Goal: Task Accomplishment & Management: Use online tool/utility

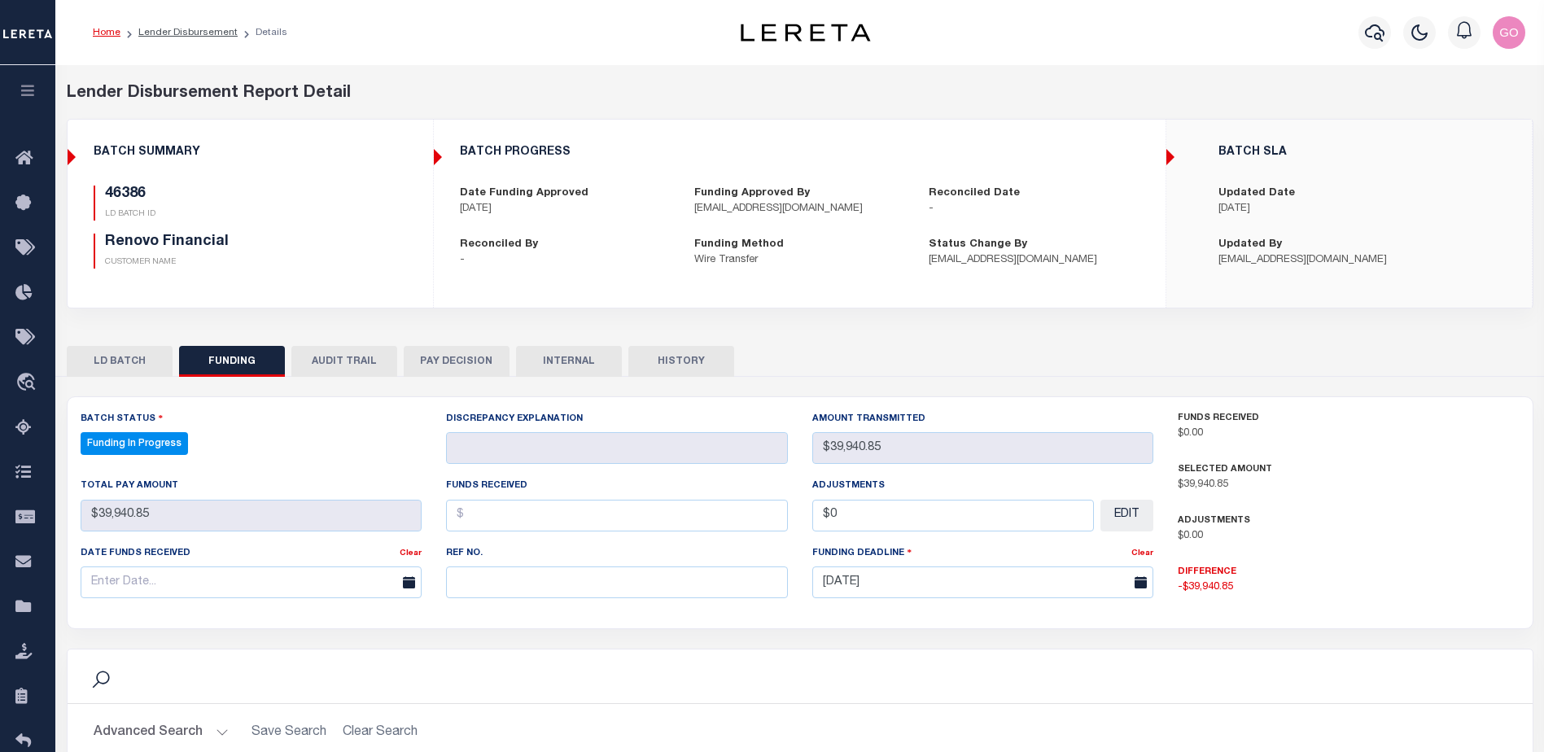
select select "100"
click at [25, 157] on icon at bounding box center [28, 159] width 26 height 20
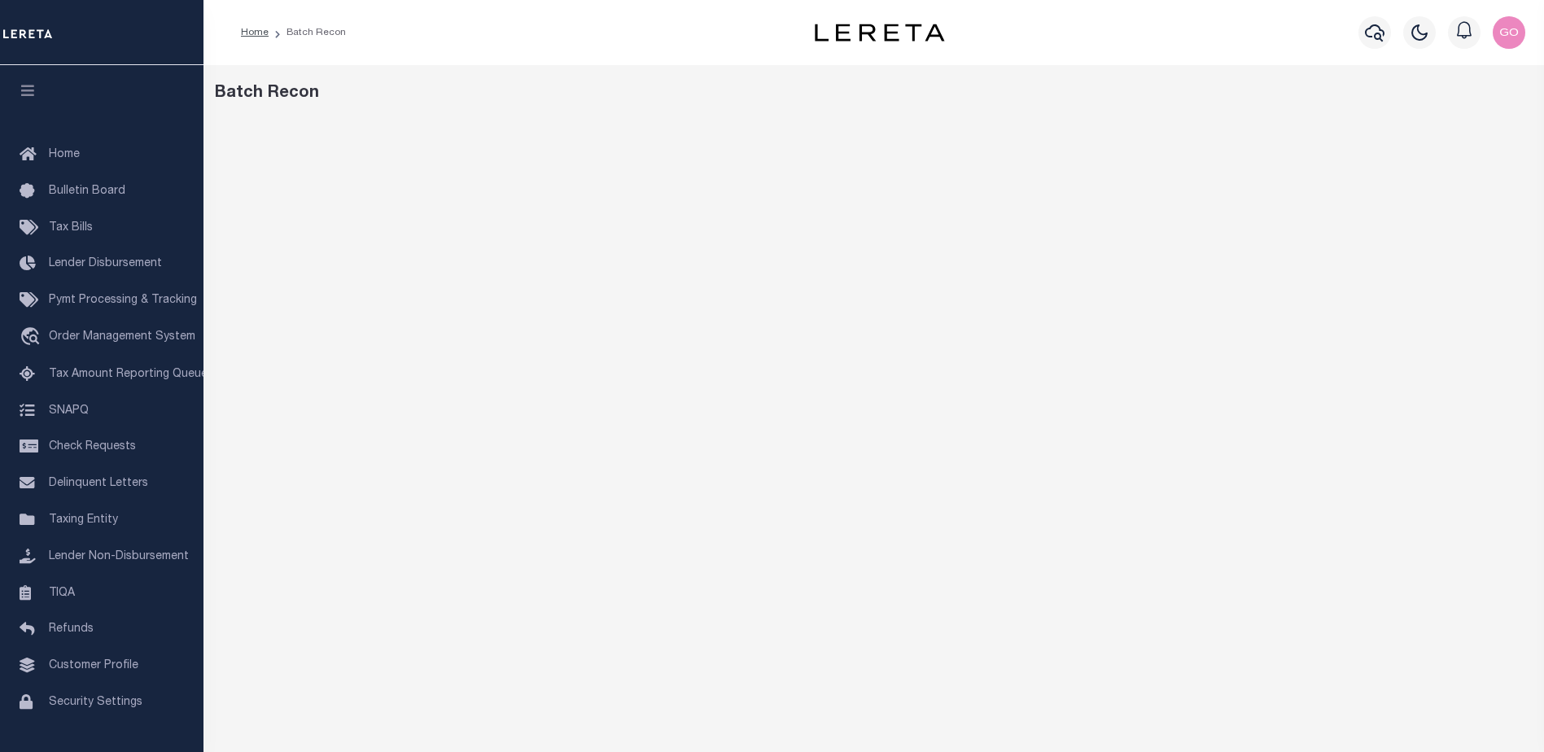
scroll to position [25, 0]
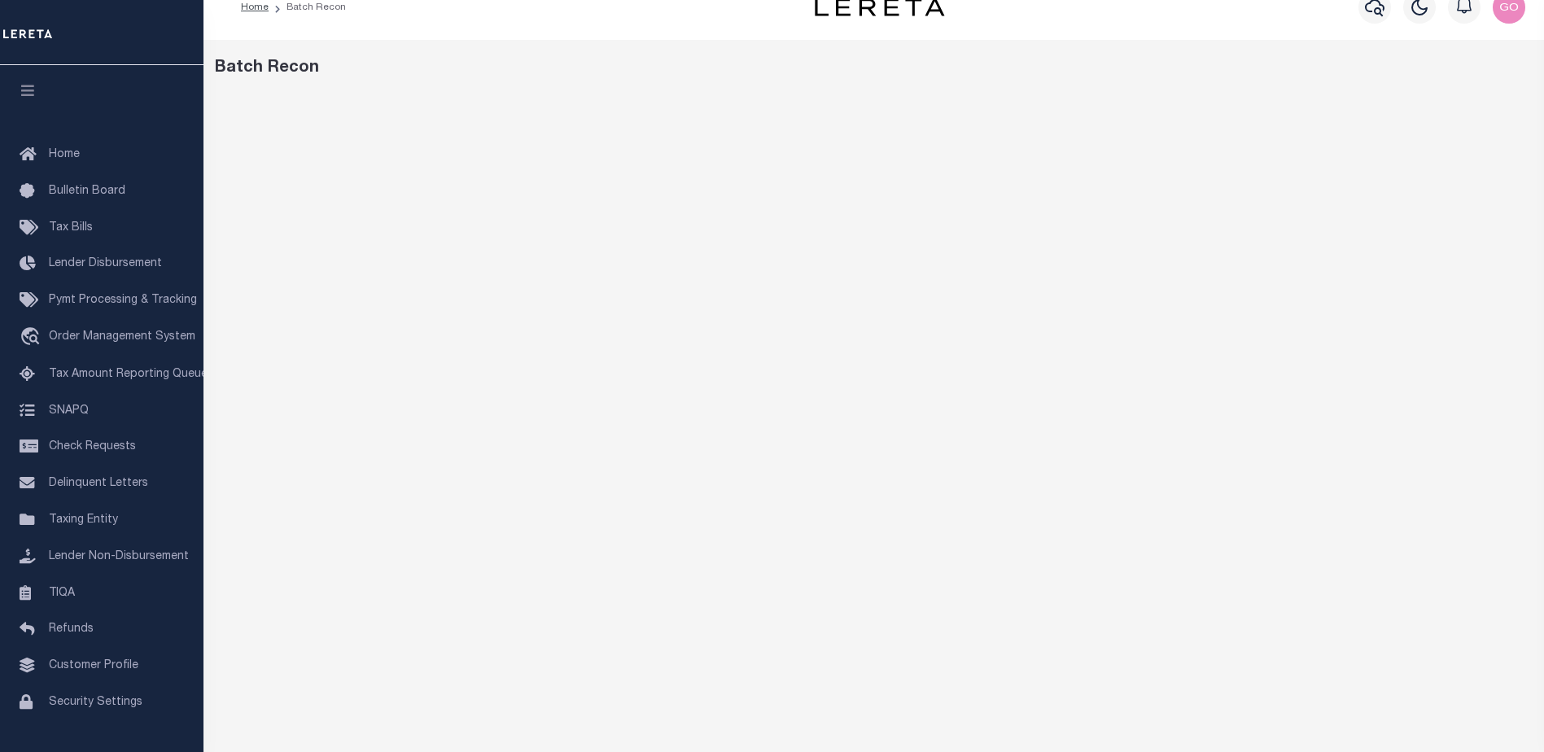
click at [1119, 93] on div "Batch Recon" at bounding box center [873, 518] width 1341 height 957
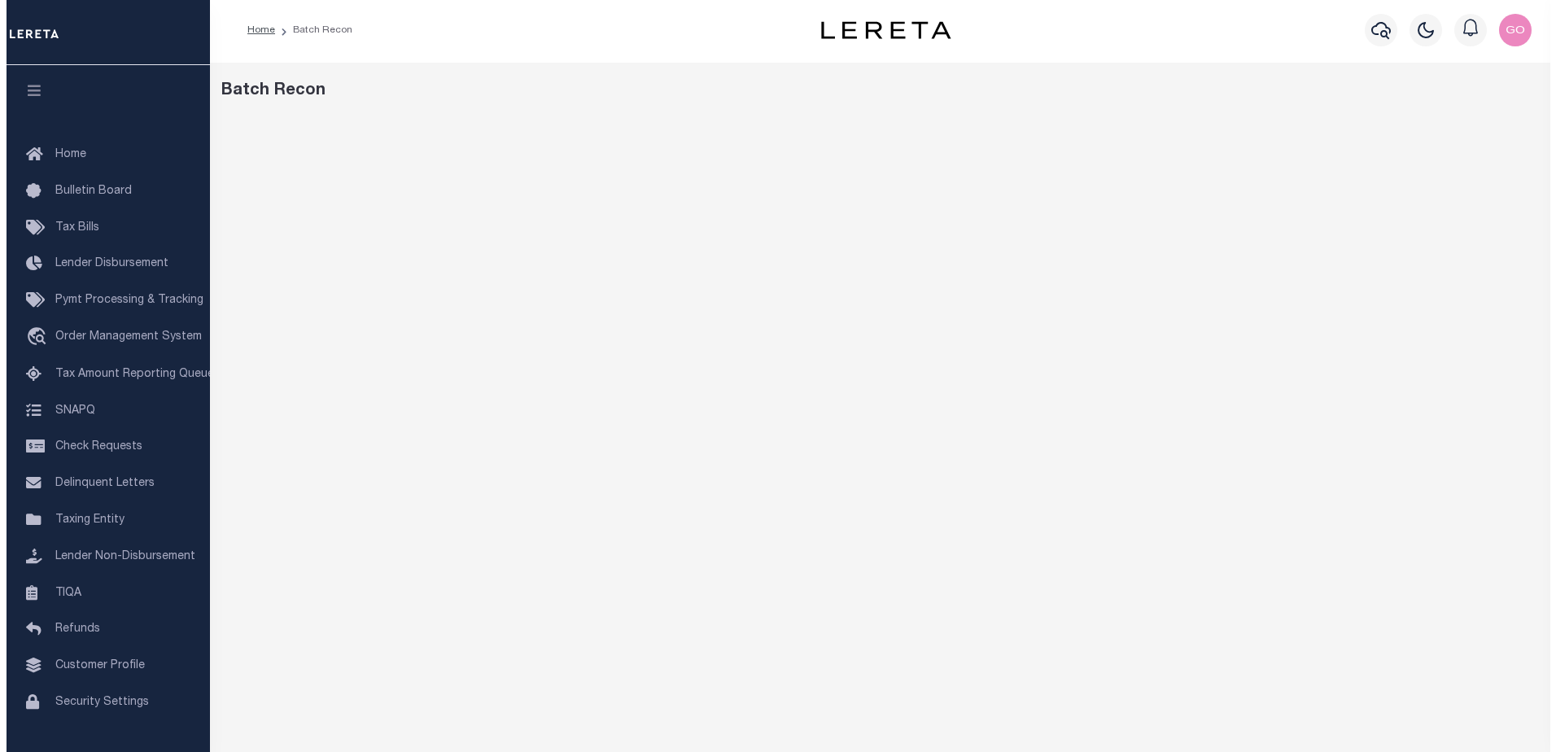
scroll to position [0, 0]
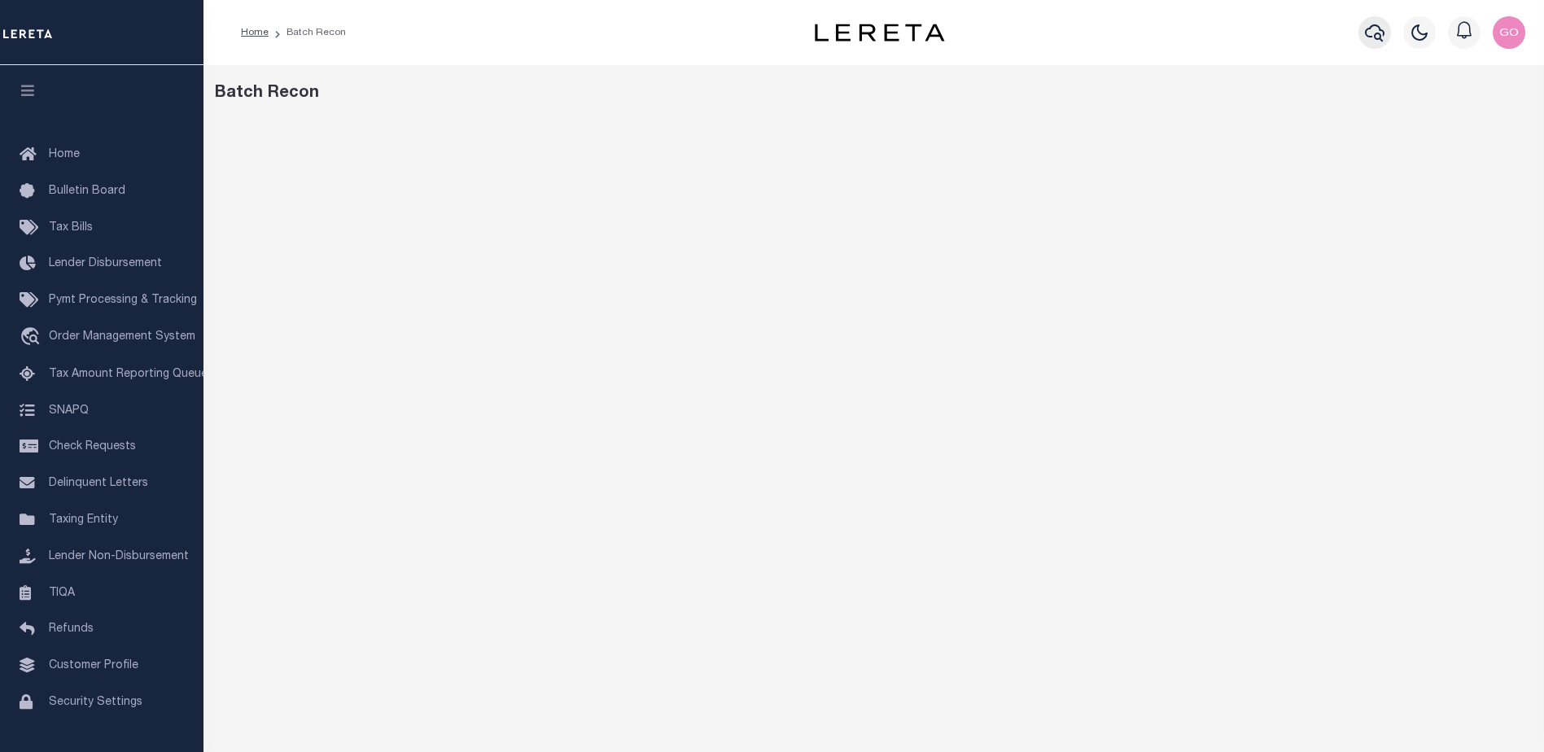
click at [1381, 36] on icon "button" at bounding box center [1375, 32] width 20 height 17
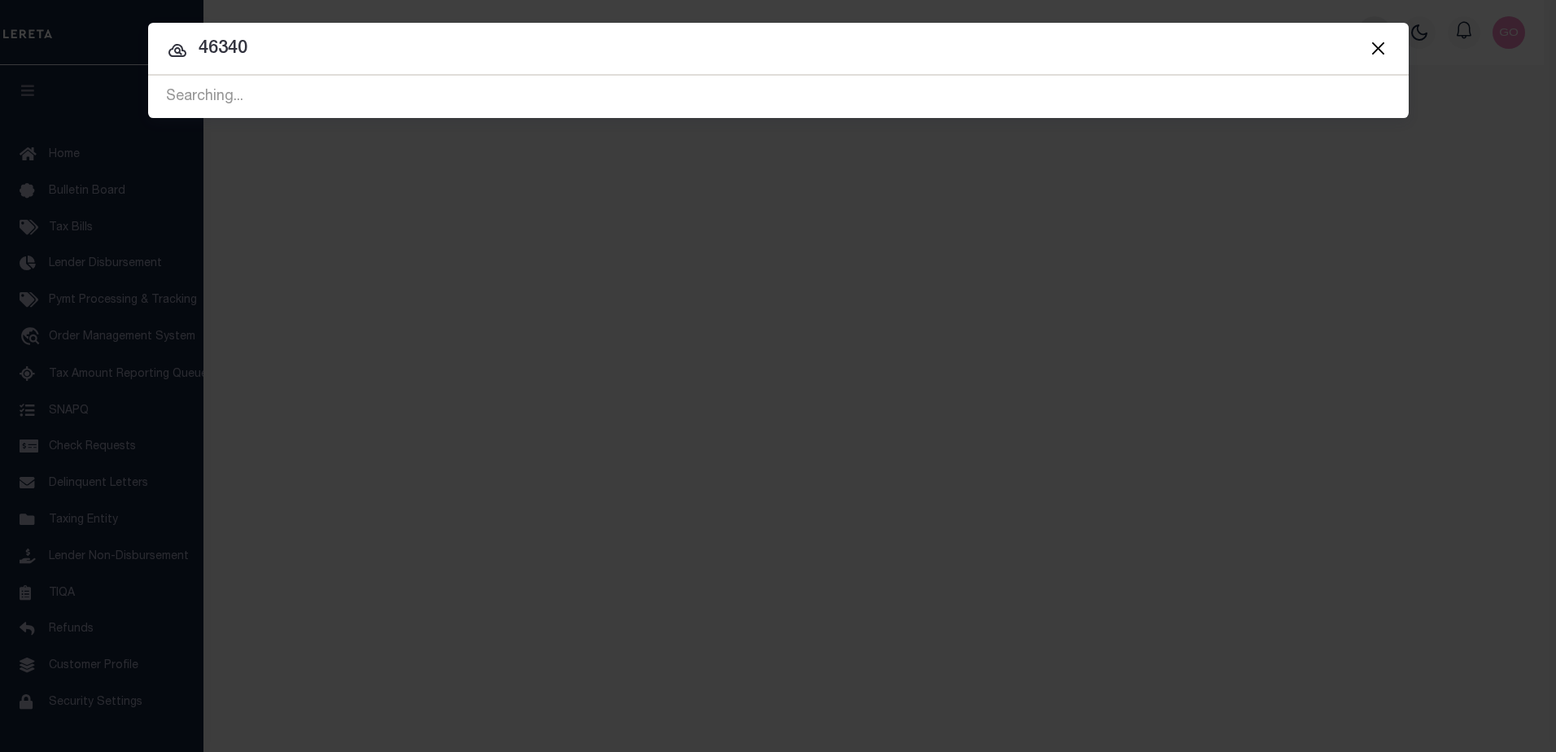
type input "46340"
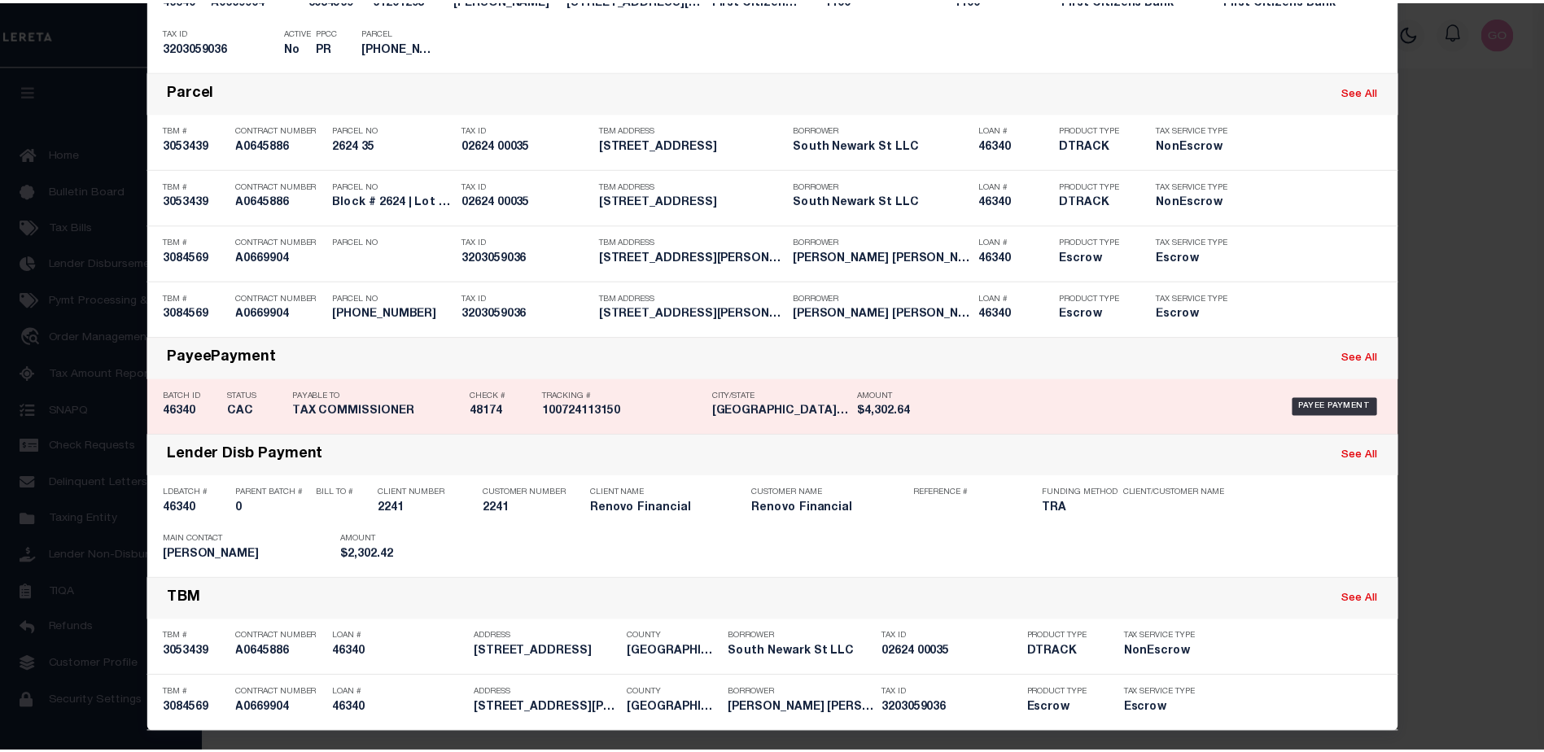
scroll to position [483, 0]
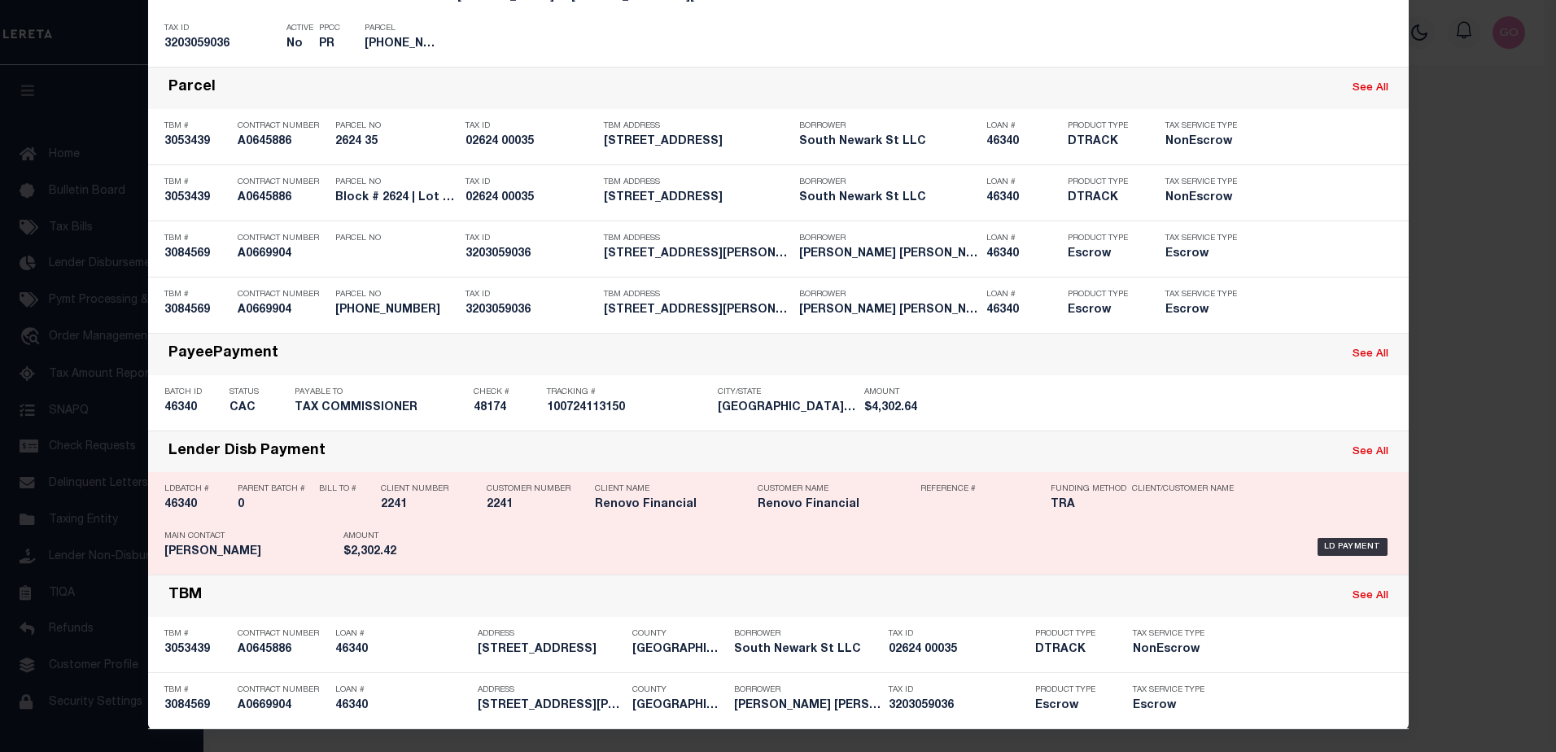
click at [179, 502] on h5 "46340" at bounding box center [196, 505] width 65 height 14
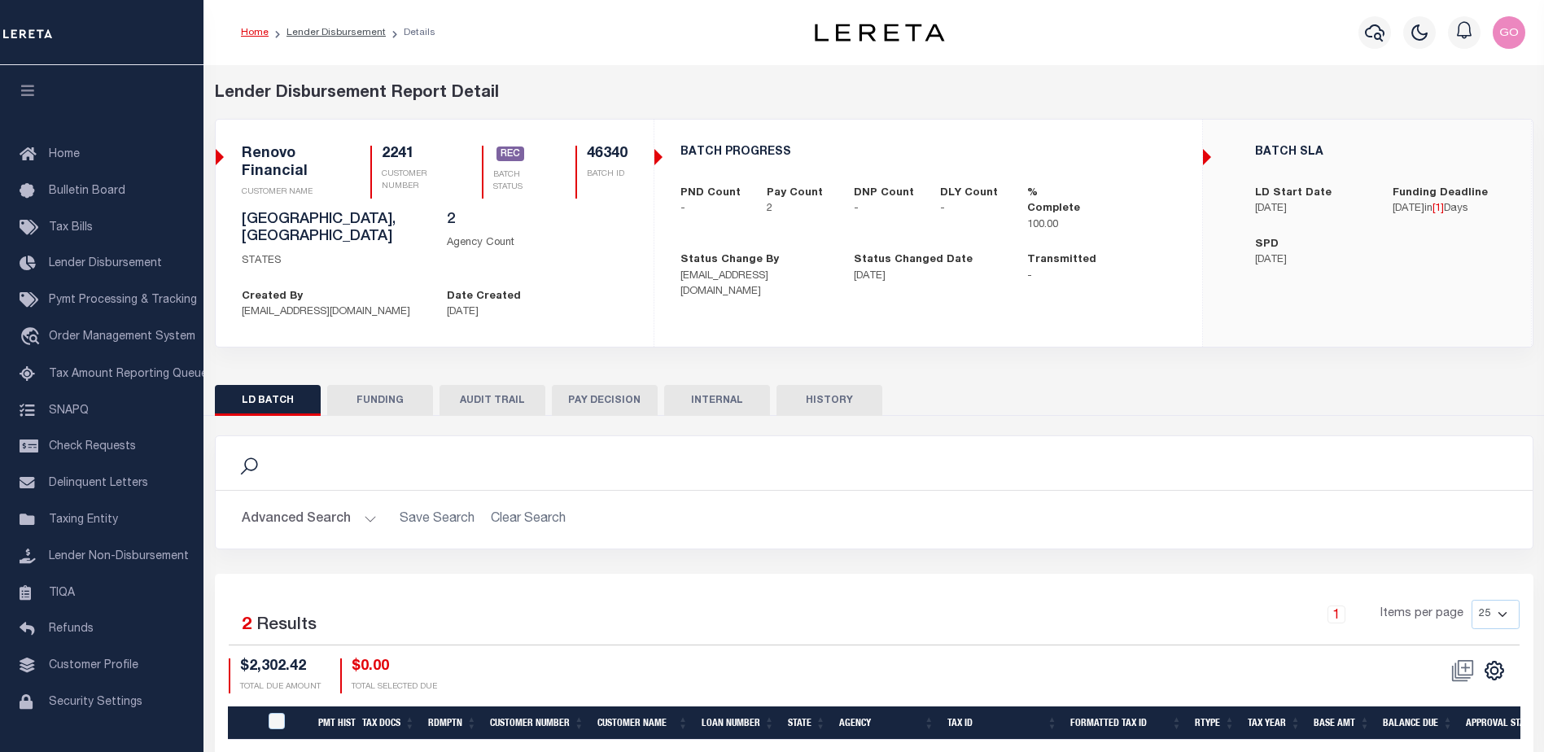
click at [352, 386] on button "FUNDING" at bounding box center [380, 400] width 106 height 31
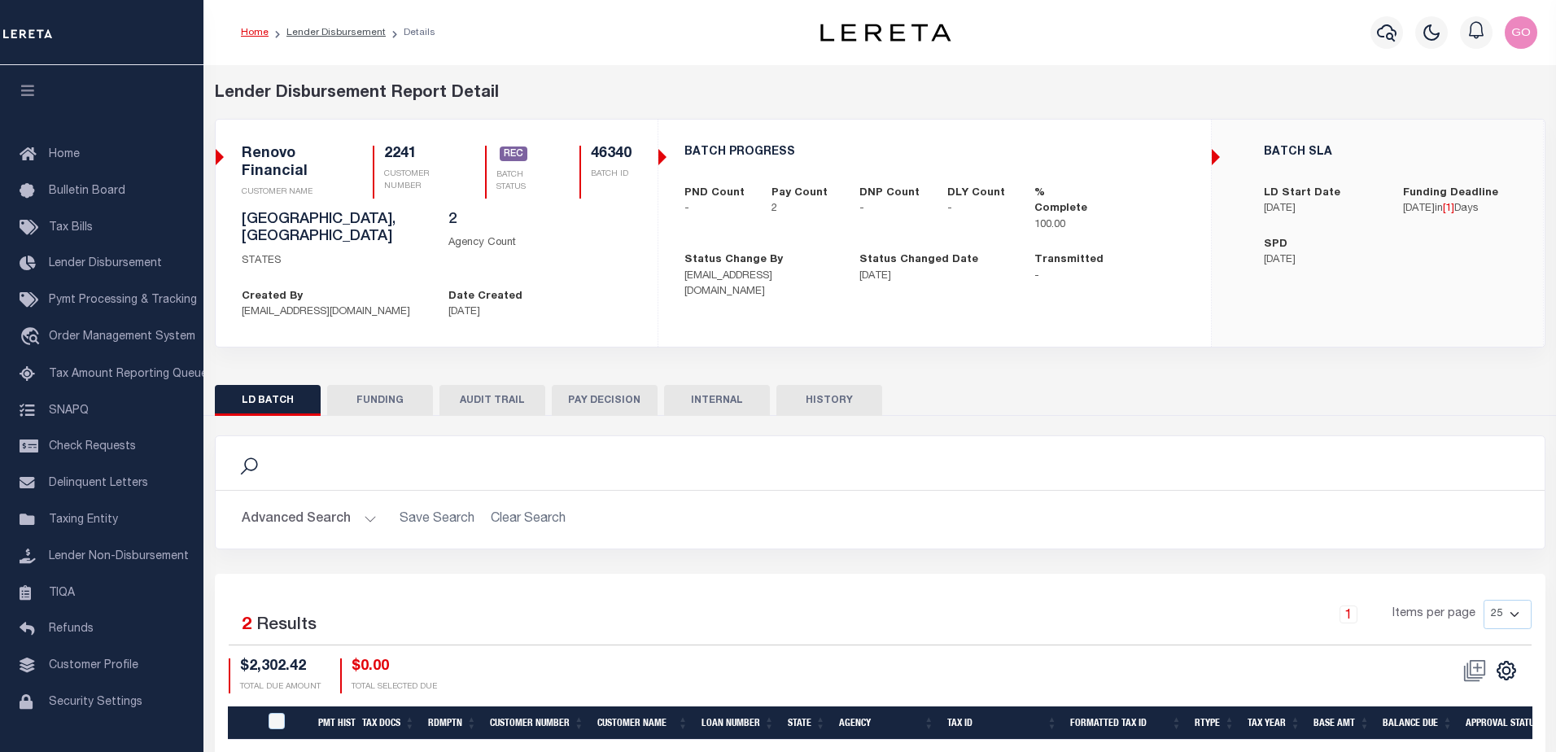
type input "$2,302.42"
type input "$0"
type input "[DATE]"
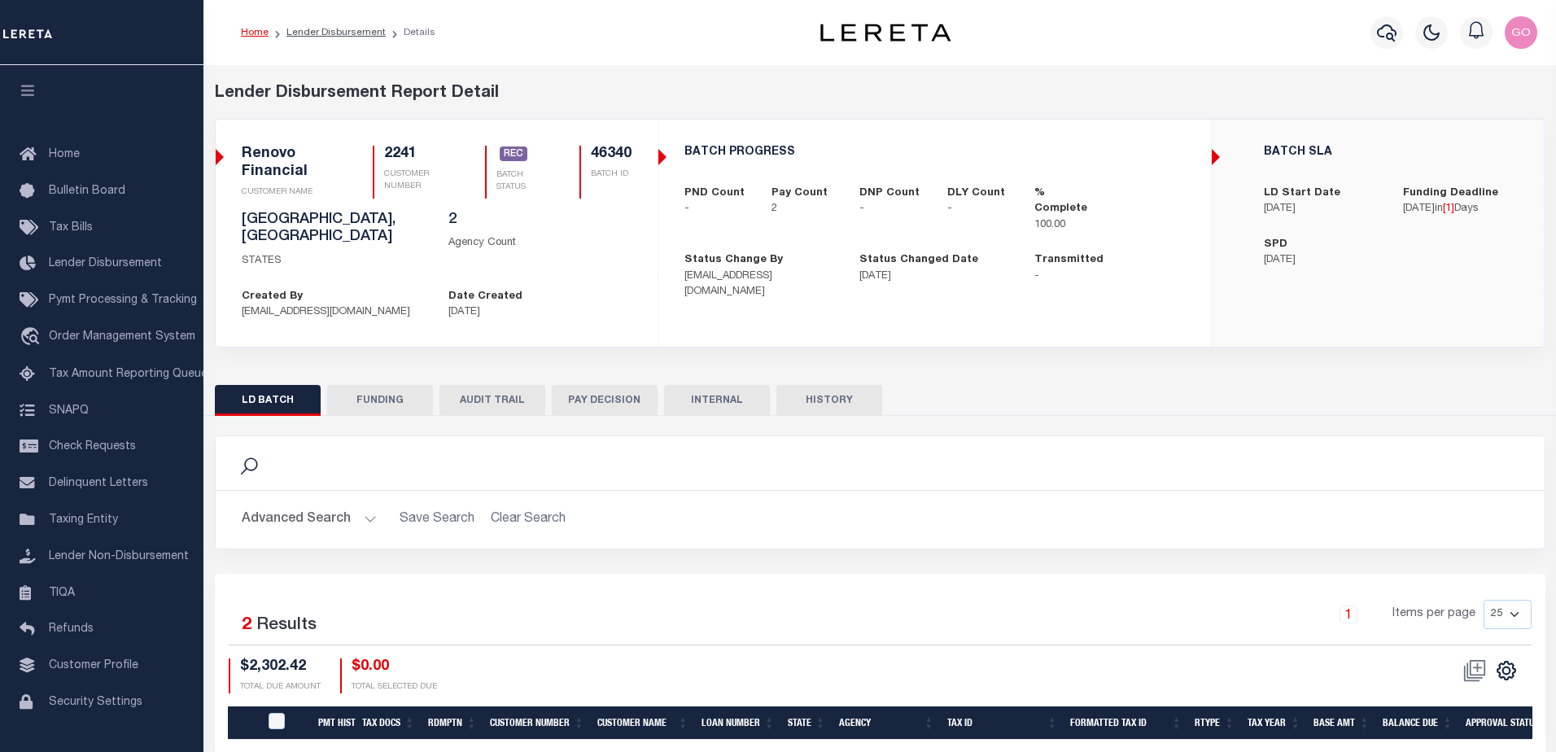
type input "20250929MMQFMP2700464609291644FT03"
type input "[DATE]"
select select "100"
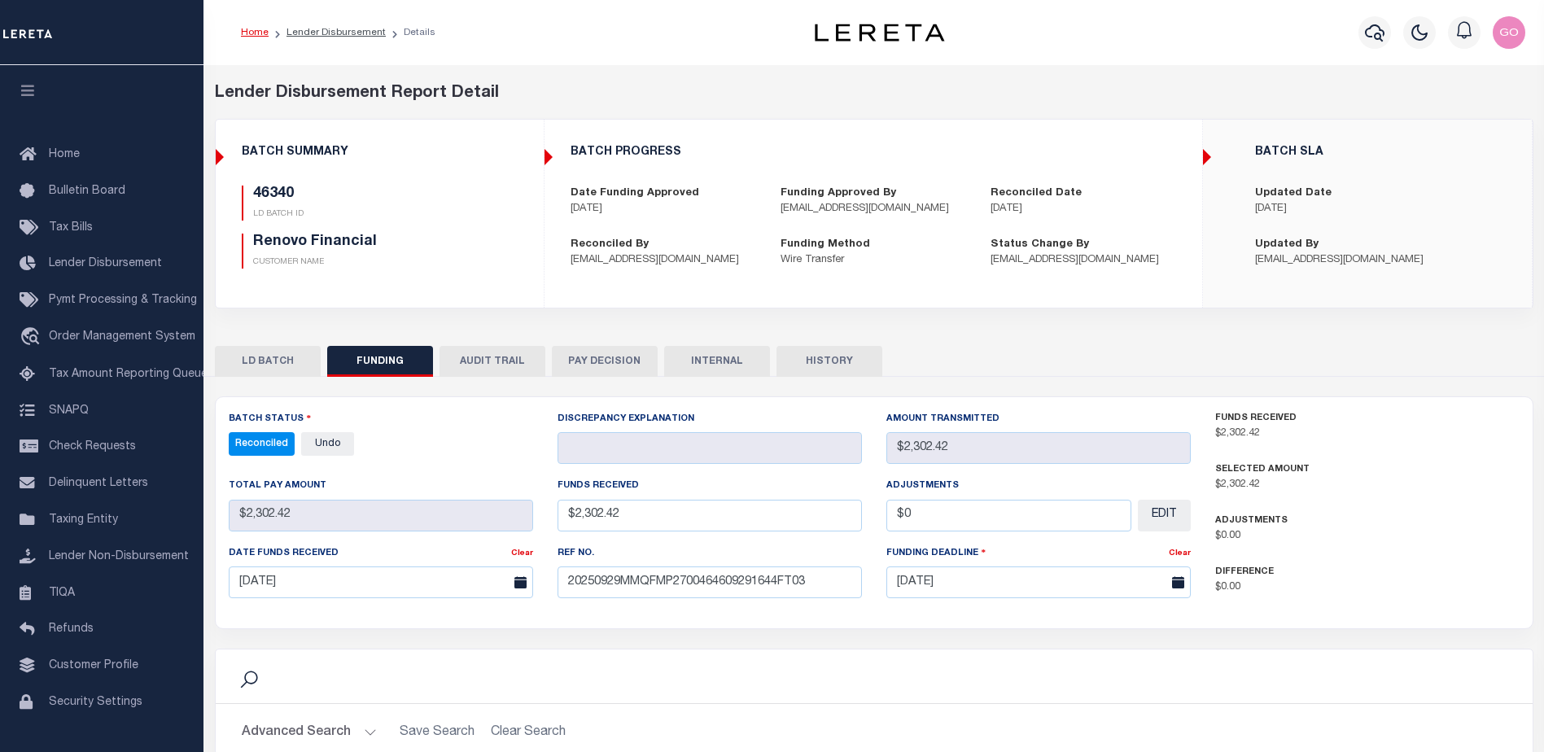
select select "100"
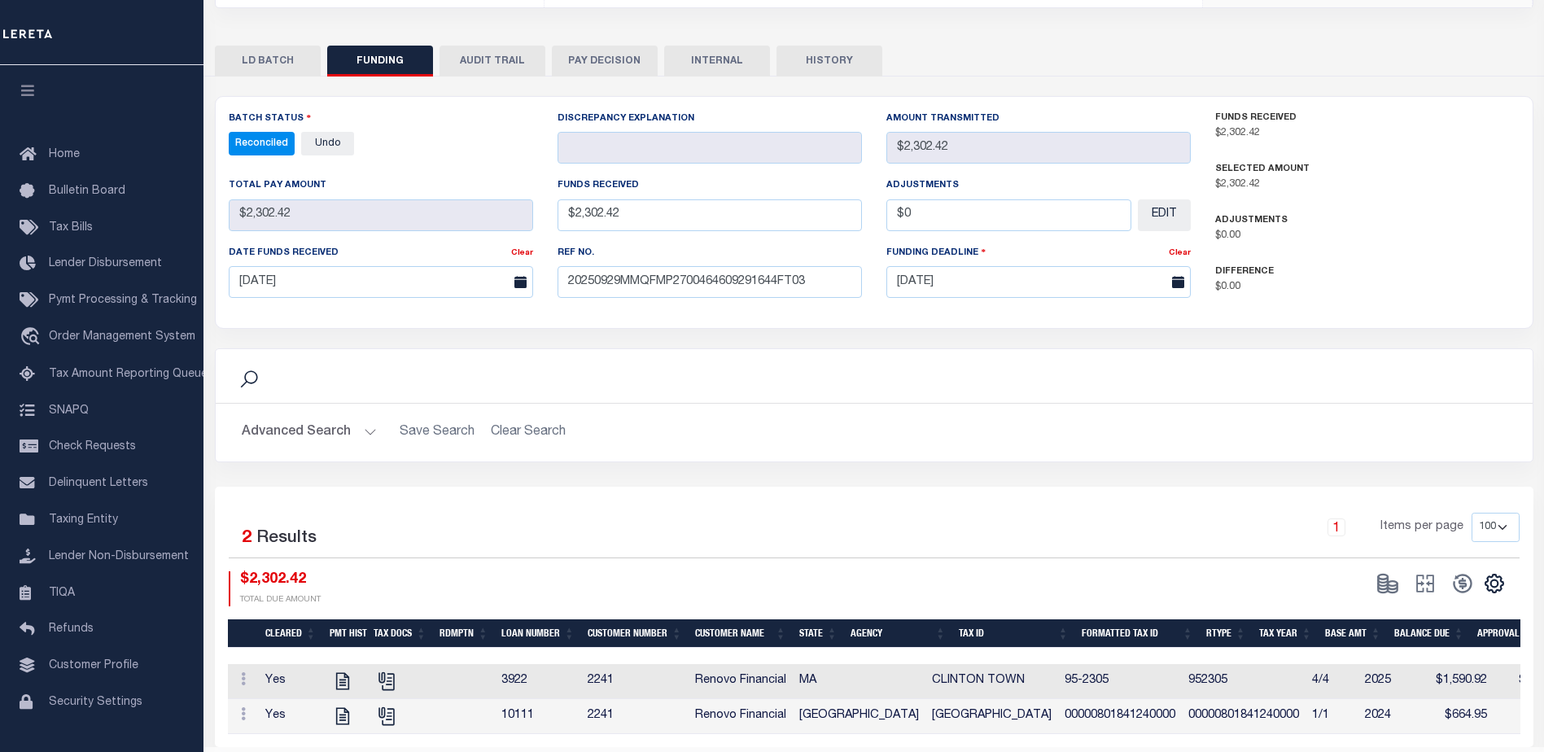
scroll to position [326, 0]
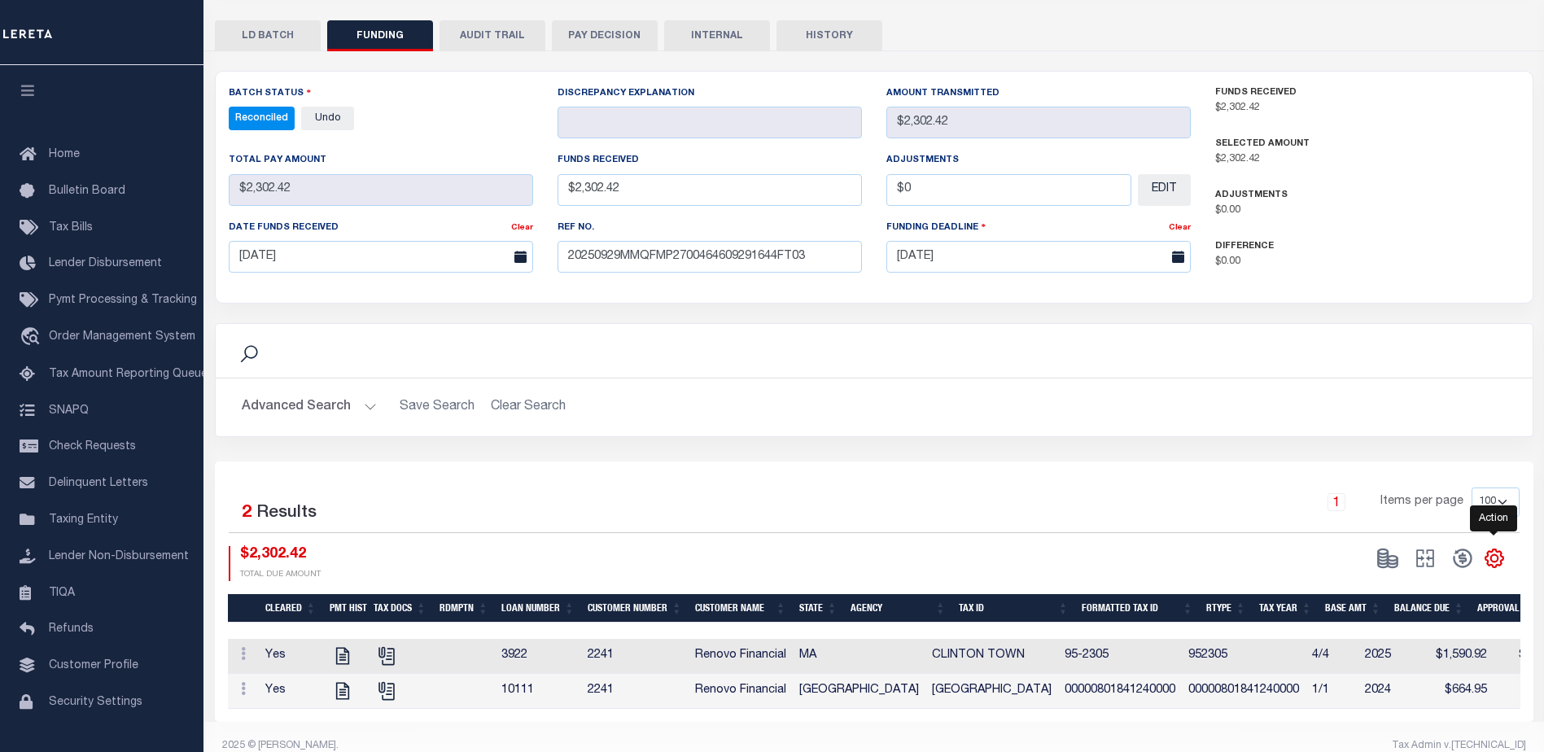
click at [1497, 562] on icon "" at bounding box center [1493, 558] width 7 height 7
click at [1179, 413] on h2 "Advanced Search Save Search Clear Search" at bounding box center [874, 408] width 1291 height 32
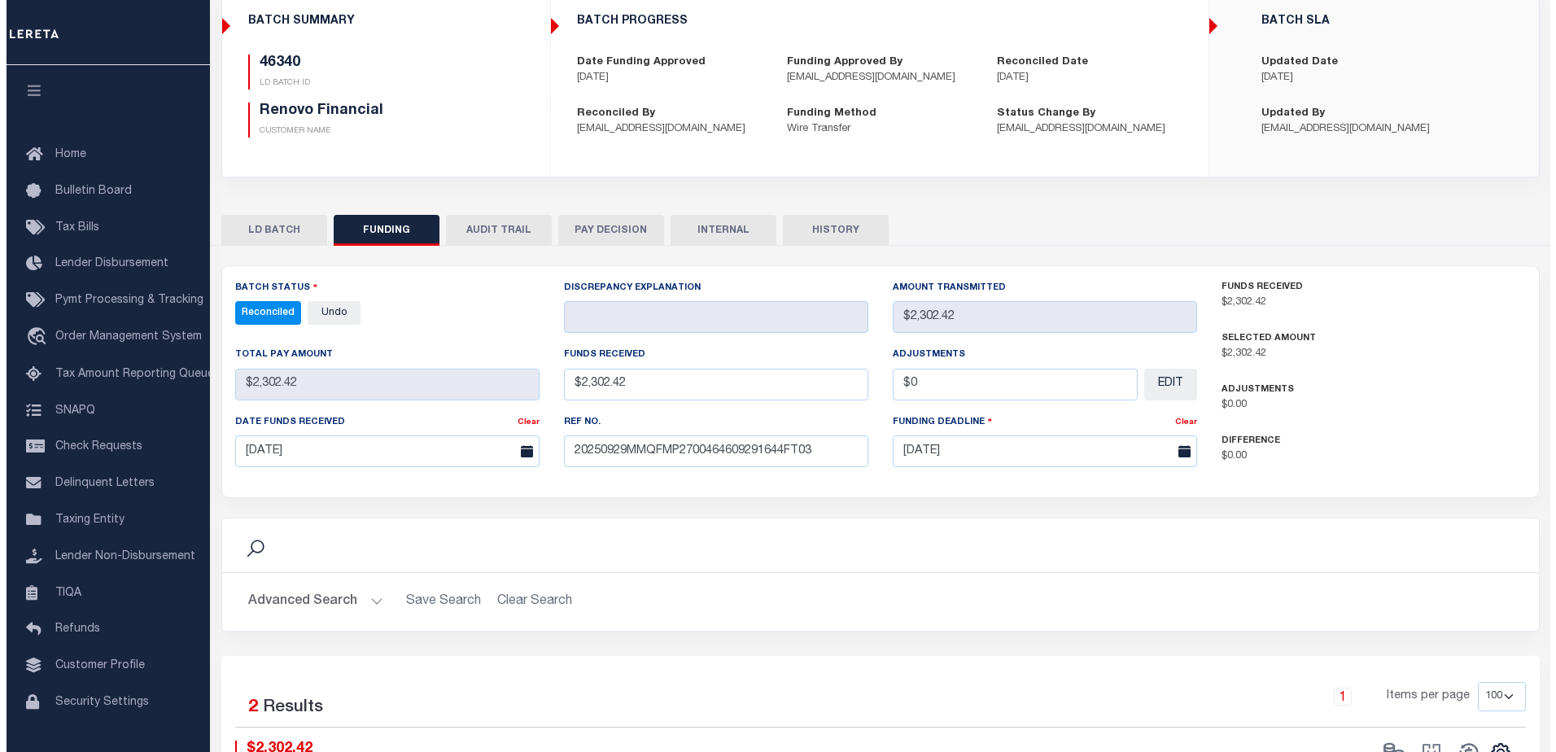
scroll to position [0, 0]
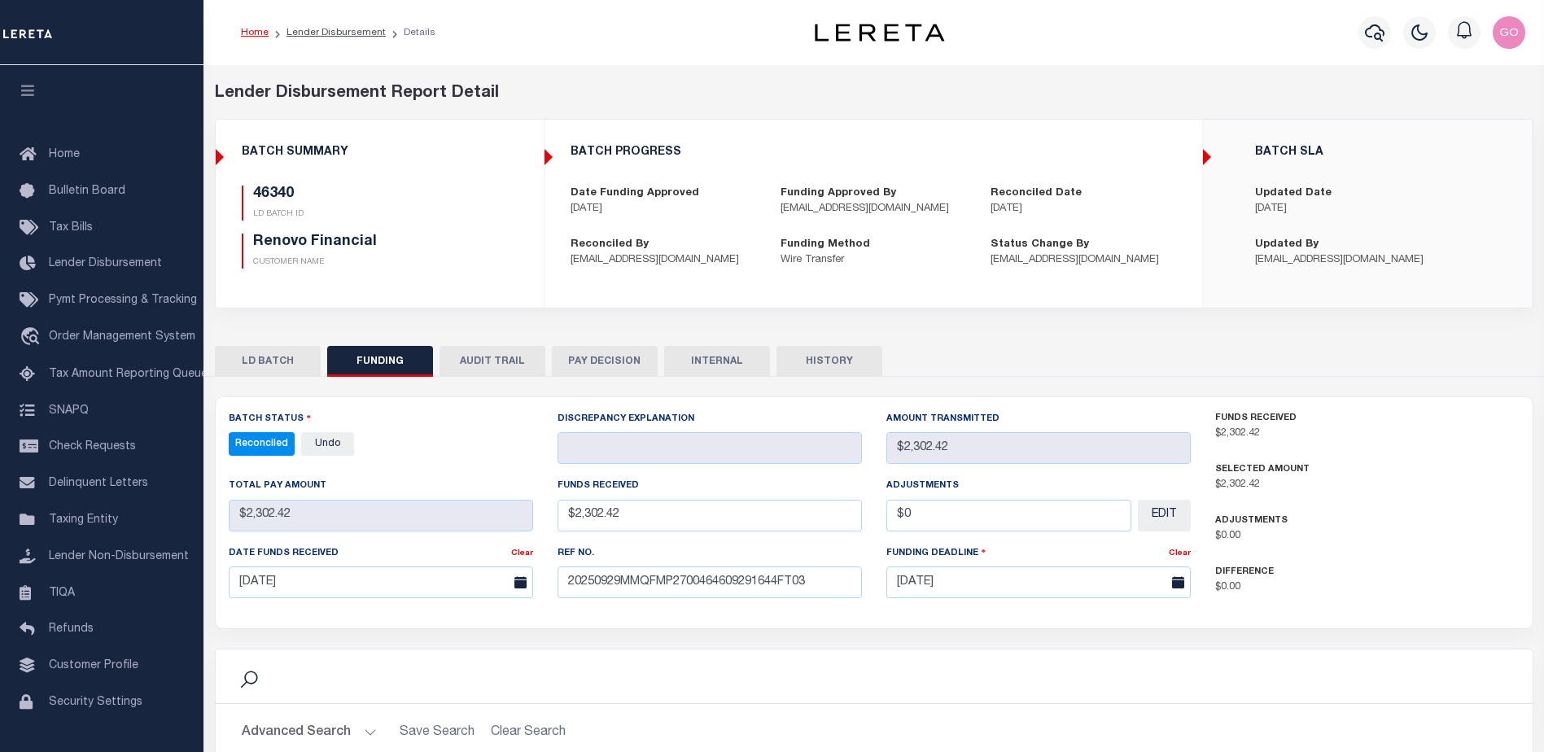
click at [709, 359] on button "INTERNAL" at bounding box center [717, 361] width 106 height 31
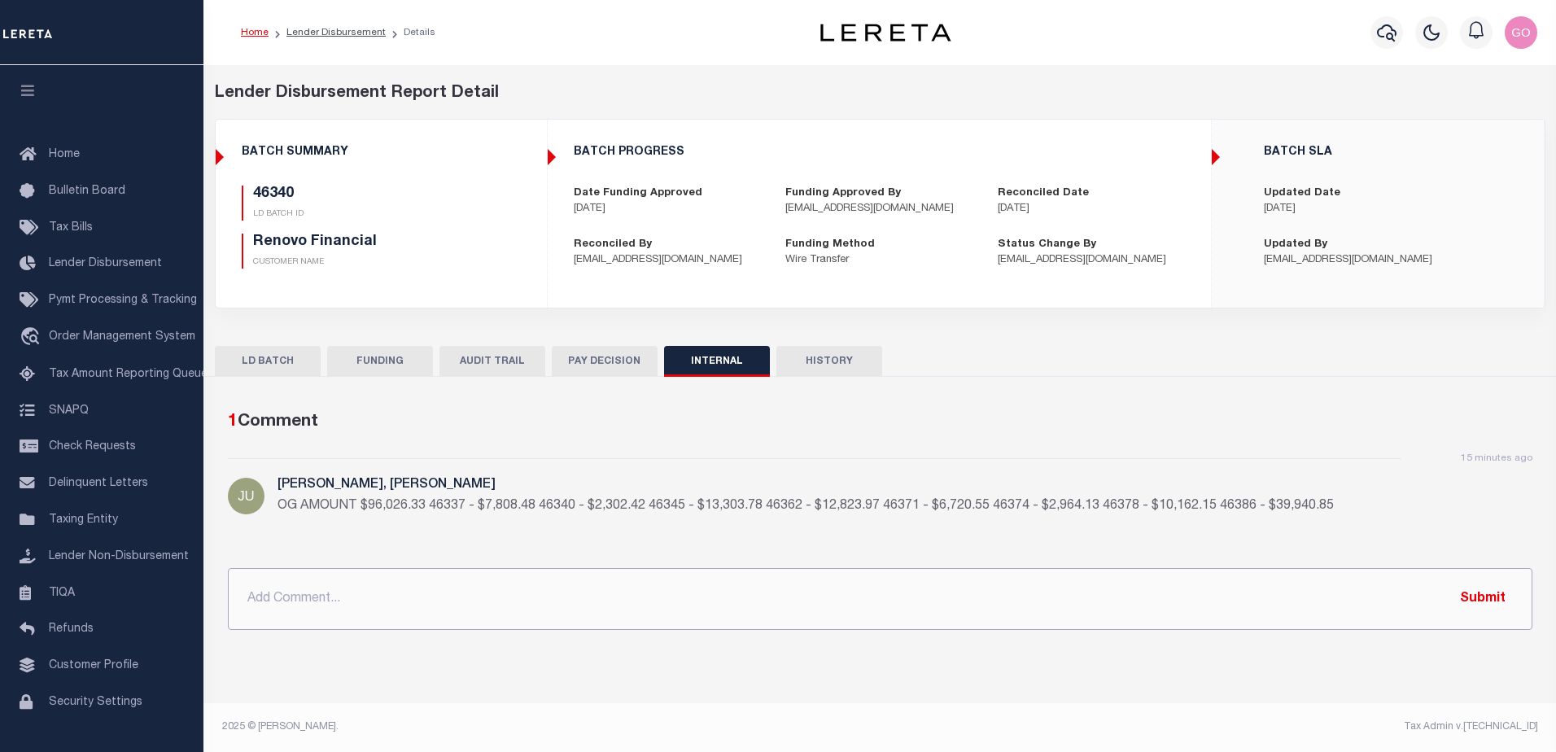
click at [961, 599] on input "text" at bounding box center [880, 599] width 1305 height 62
